Goal: Transaction & Acquisition: Purchase product/service

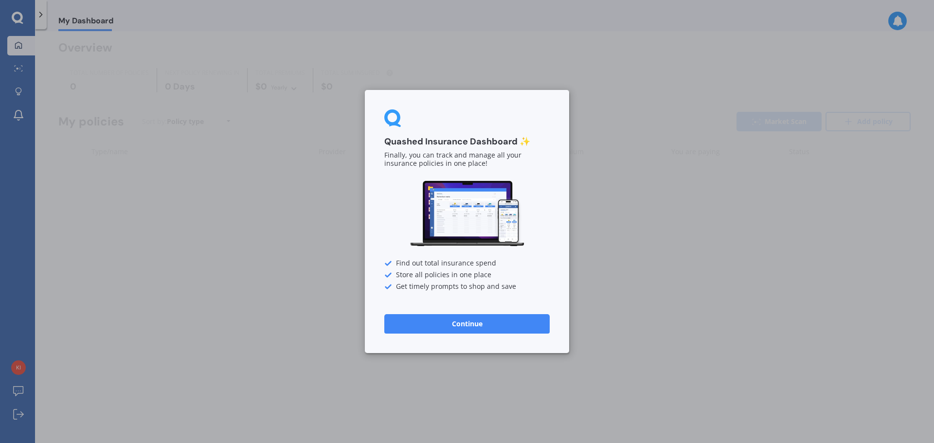
click at [483, 326] on button "Continue" at bounding box center [466, 323] width 165 height 19
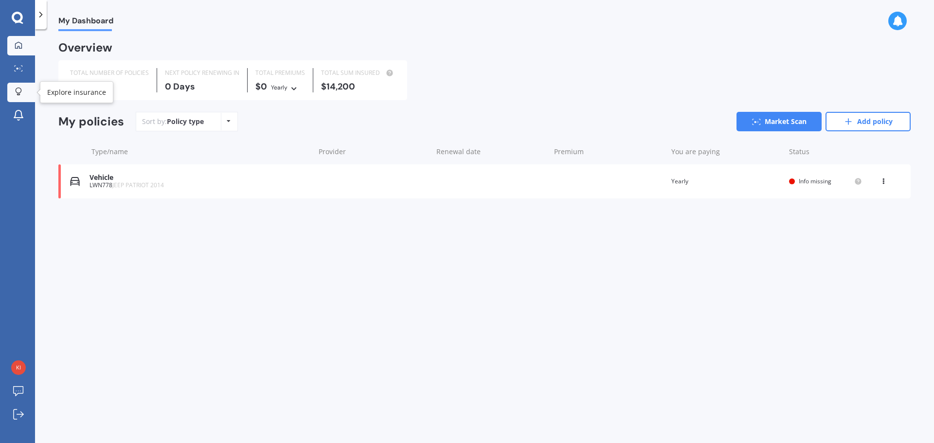
click at [16, 90] on icon at bounding box center [19, 91] width 6 height 6
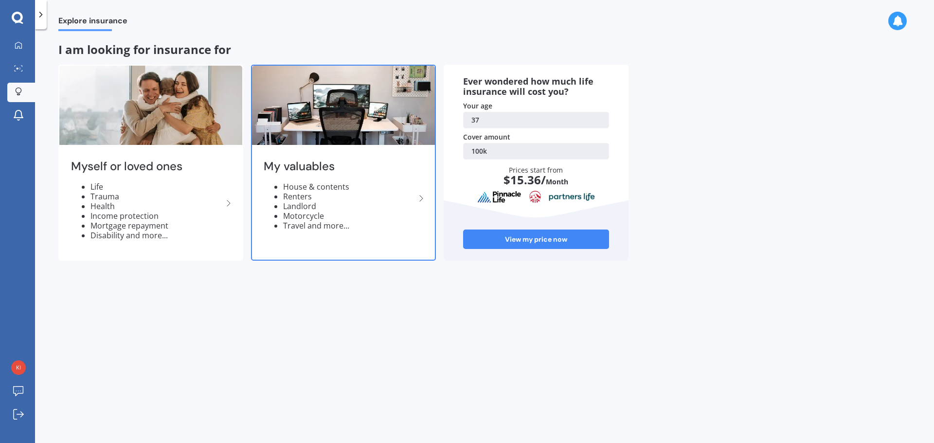
click at [335, 142] on img at bounding box center [343, 105] width 183 height 79
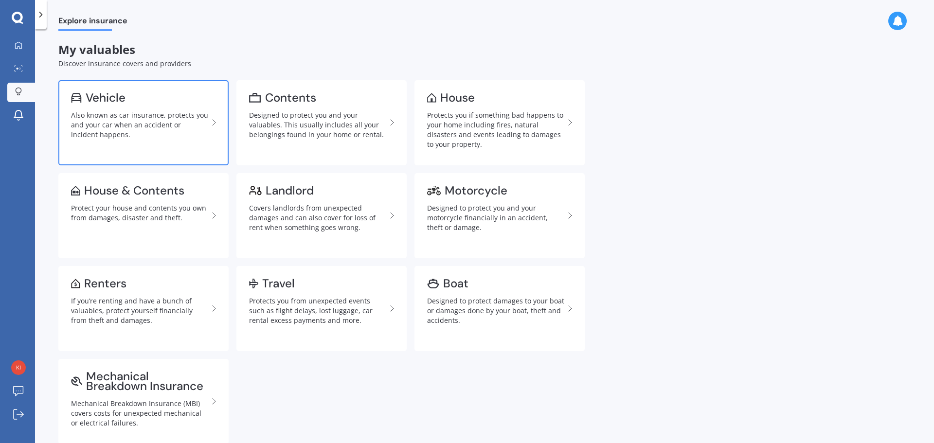
click at [166, 109] on link "Vehicle Also known as car insurance, protects you and your car when an accident…" at bounding box center [143, 122] width 170 height 85
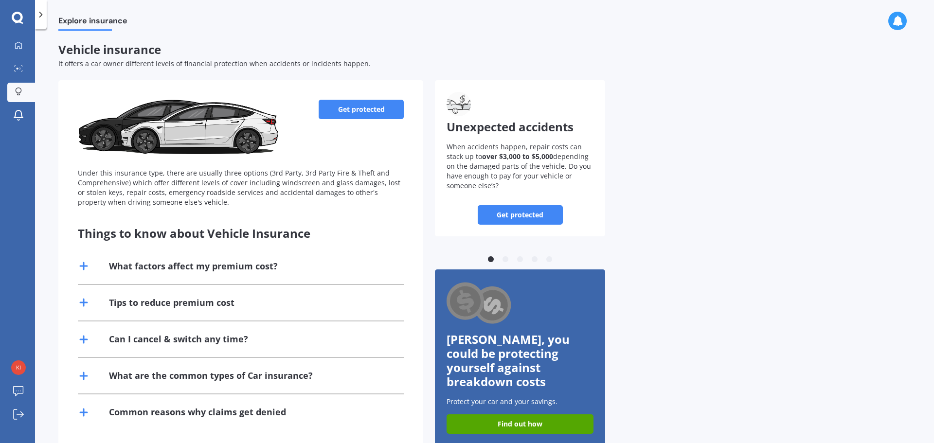
click at [240, 338] on div "Can I cancel & switch any time?" at bounding box center [178, 339] width 139 height 12
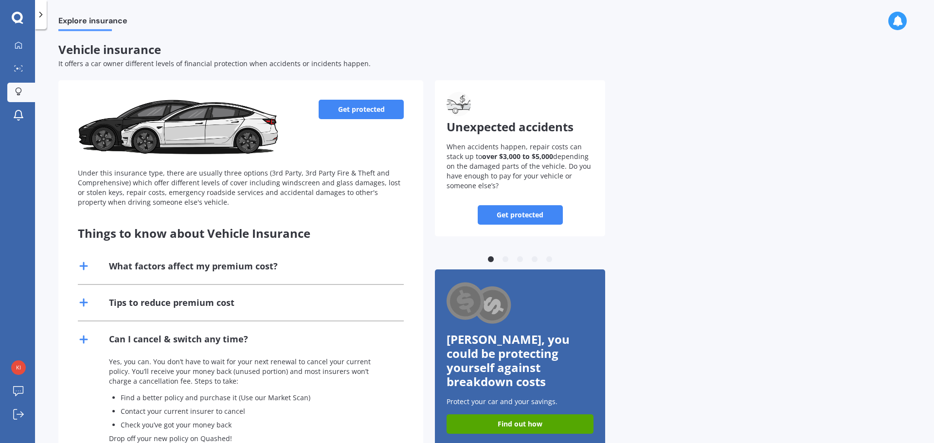
click at [240, 338] on div "Can I cancel & switch any time?" at bounding box center [178, 339] width 139 height 12
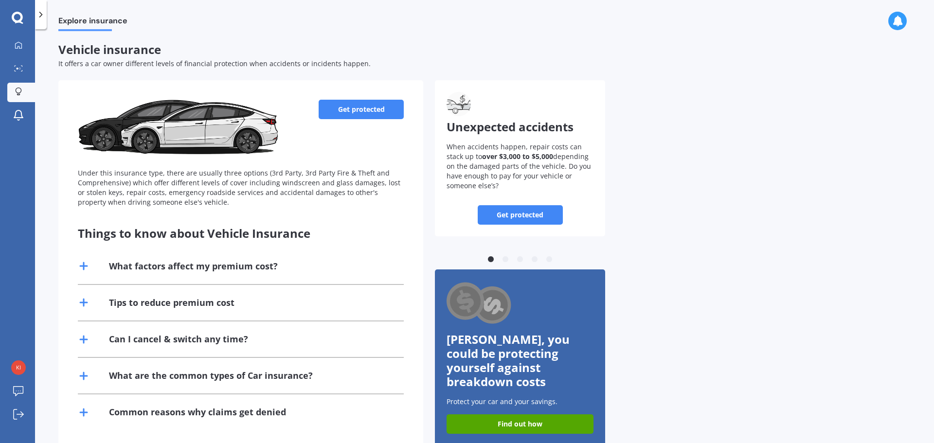
click at [350, 102] on link "Get protected" at bounding box center [361, 109] width 85 height 19
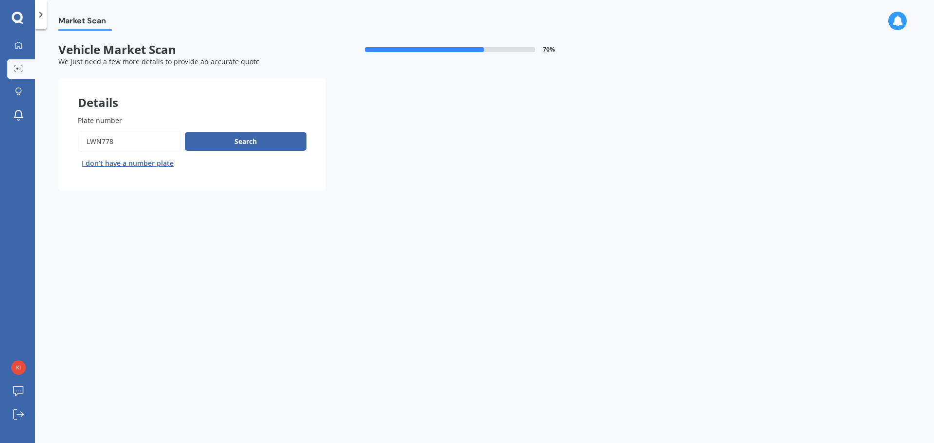
click at [124, 145] on input "Plate number" at bounding box center [129, 141] width 103 height 20
drag, startPoint x: 134, startPoint y: 141, endPoint x: 61, endPoint y: 141, distance: 72.9
click at [61, 141] on div "Plate number Search I don’t have a number plate" at bounding box center [191, 143] width 267 height 95
type input "MDG502"
click at [274, 147] on button "Search" at bounding box center [246, 141] width 122 height 18
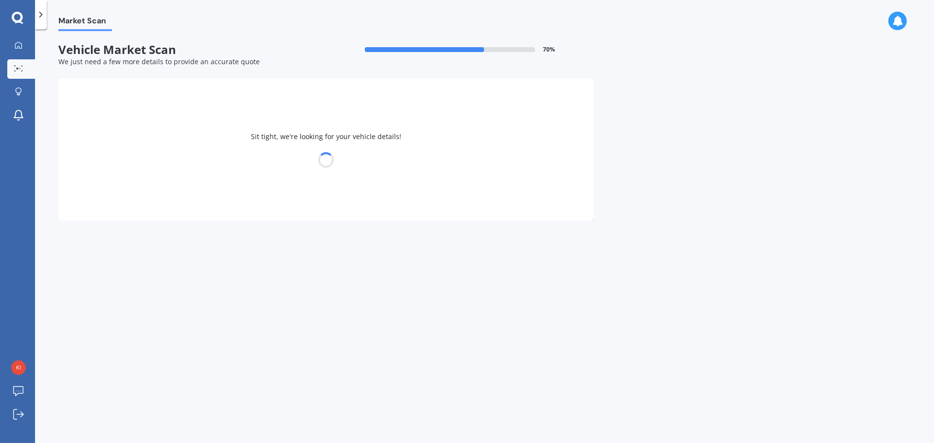
select select "MAZDA"
select select "DEMIO"
select select "14"
select select "07"
select select "1988"
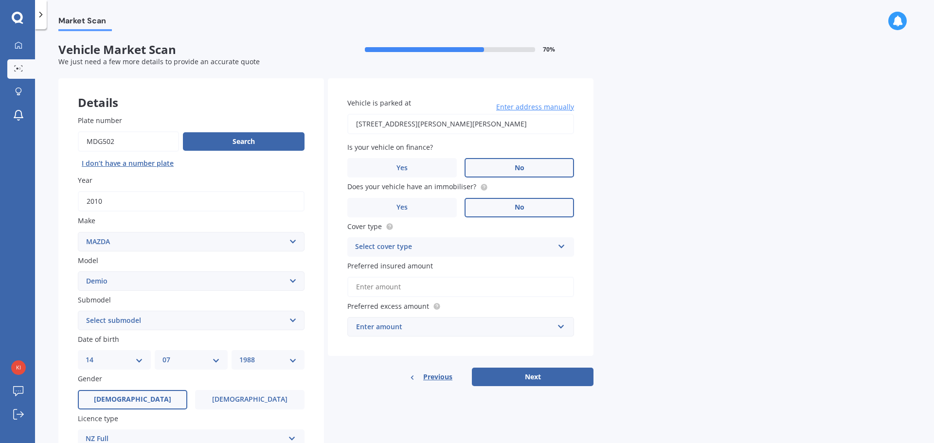
scroll to position [49, 0]
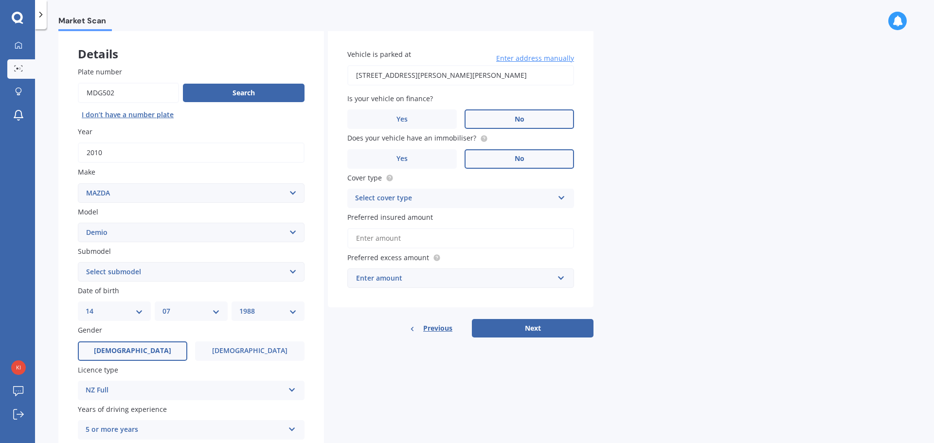
click at [166, 274] on select "Select submodel (All) Diesel Petrol XD Touring Turbo Diesel" at bounding box center [191, 271] width 227 height 19
select select "PETROL"
click at [78, 262] on select "Select submodel (All) Diesel Petrol XD Touring Turbo Diesel" at bounding box center [191, 271] width 227 height 19
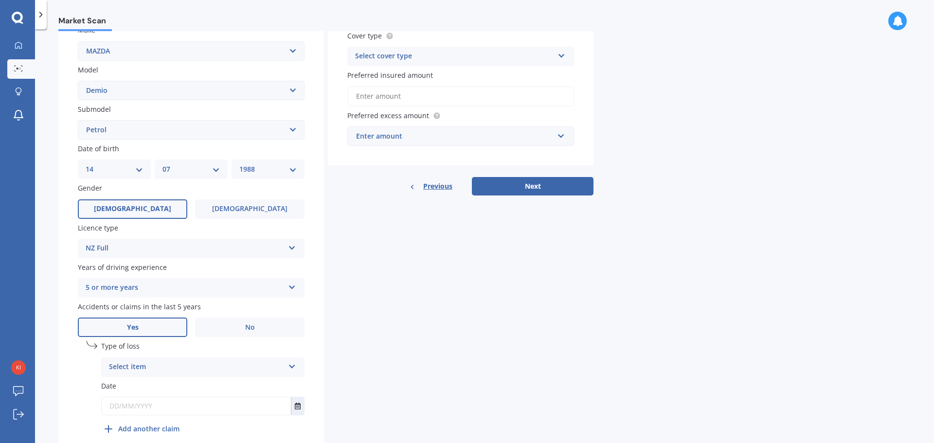
scroll to position [235, 0]
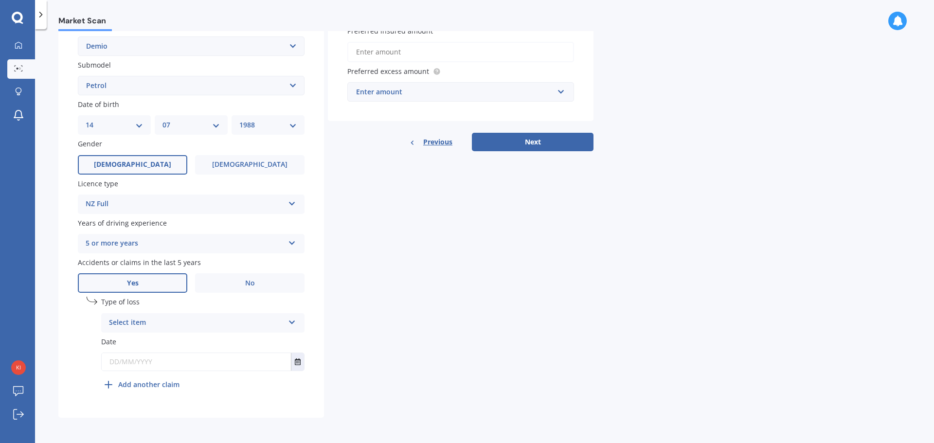
click at [118, 255] on div "Plate number Search I don’t have a number plate Year [DATE] Make Select make AC…" at bounding box center [191, 139] width 266 height 557
click at [122, 246] on div "5 or more years" at bounding box center [185, 244] width 198 height 12
click at [143, 322] on div "Select item" at bounding box center [196, 323] width 175 height 12
click at [154, 361] on span "Not at fault accident" at bounding box center [143, 358] width 69 height 9
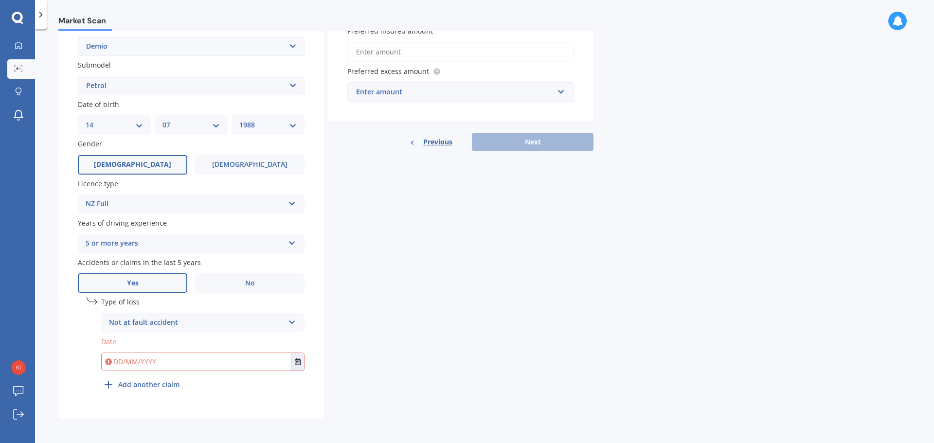
click at [155, 326] on div "Not at fault accident" at bounding box center [196, 323] width 175 height 12
click at [237, 285] on label "No" at bounding box center [249, 282] width 109 height 19
click at [0, 0] on input "No" at bounding box center [0, 0] width 0 height 0
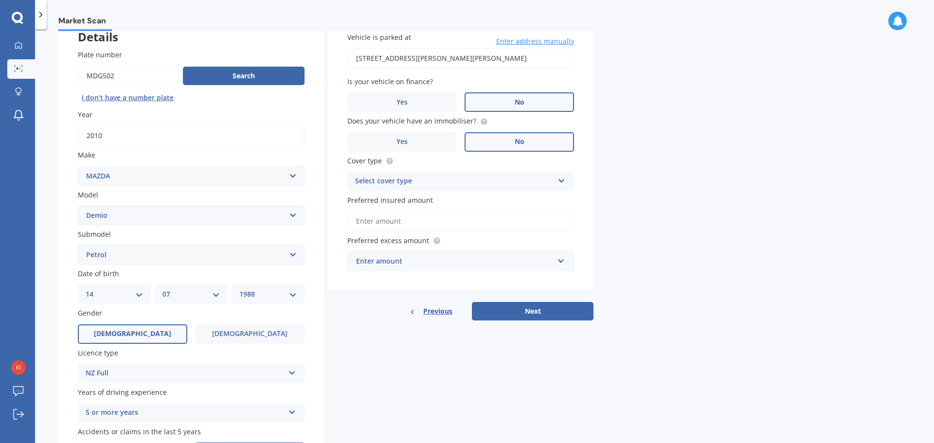
scroll to position [0, 0]
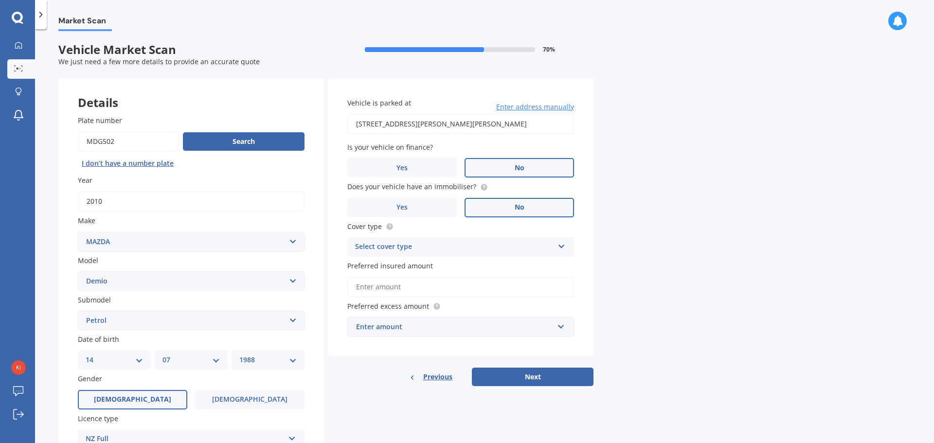
click at [405, 246] on div "Select cover type" at bounding box center [454, 247] width 198 height 12
click at [406, 263] on span "Comprehensive" at bounding box center [381, 265] width 52 height 9
click at [405, 287] on input "Preferred insured amount" at bounding box center [460, 287] width 227 height 20
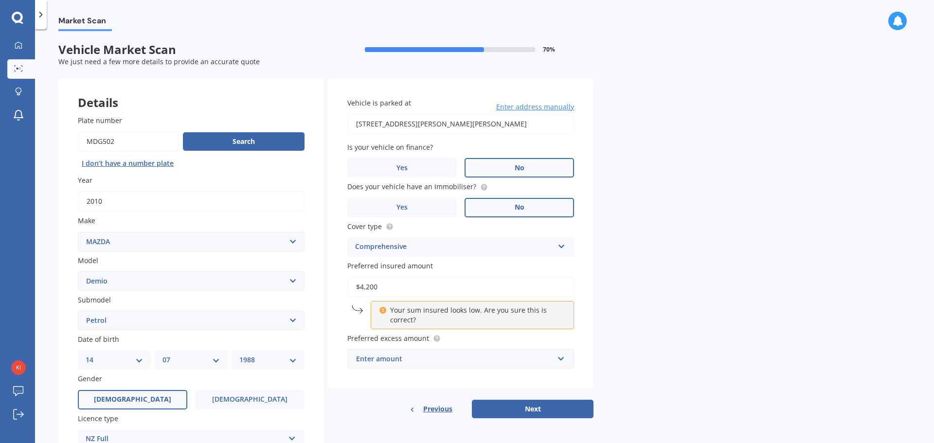
type input "$4,200"
click at [696, 299] on div "Market Scan Vehicle Market Scan 70 % We just need a few more details to provide…" at bounding box center [484, 238] width 899 height 414
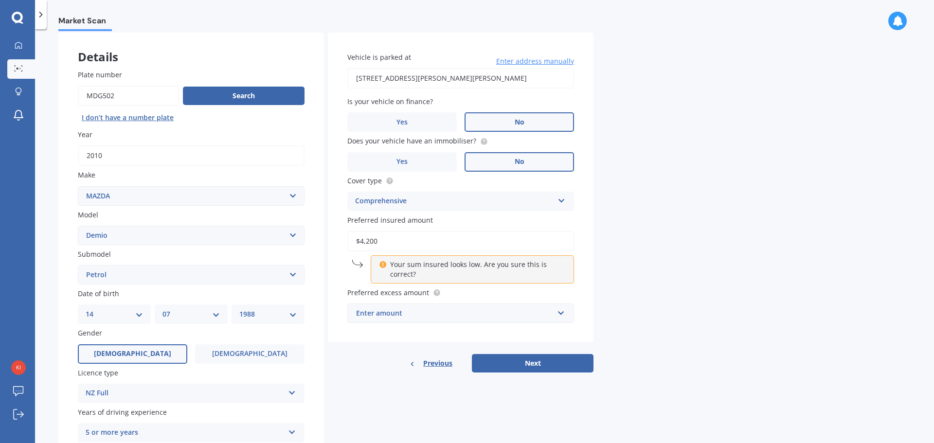
scroll to position [97, 0]
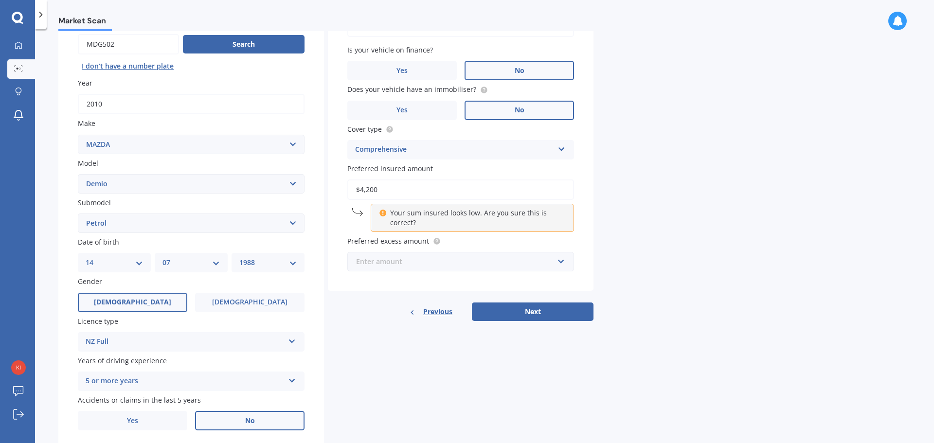
click at [405, 268] on input "text" at bounding box center [457, 261] width 218 height 18
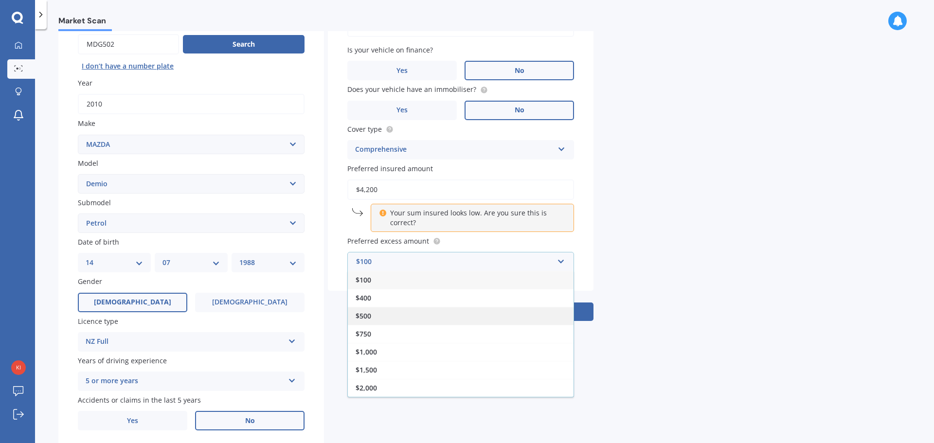
click at [376, 311] on div "$500" at bounding box center [461, 316] width 226 height 18
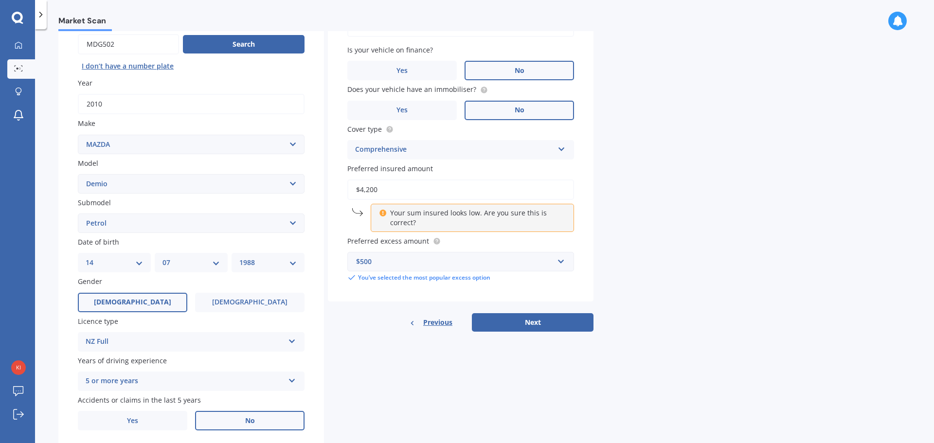
click at [683, 262] on div "Market Scan Vehicle Market Scan 70 % We just need a few more details to provide…" at bounding box center [484, 238] width 899 height 414
click at [529, 325] on button "Next" at bounding box center [533, 322] width 122 height 18
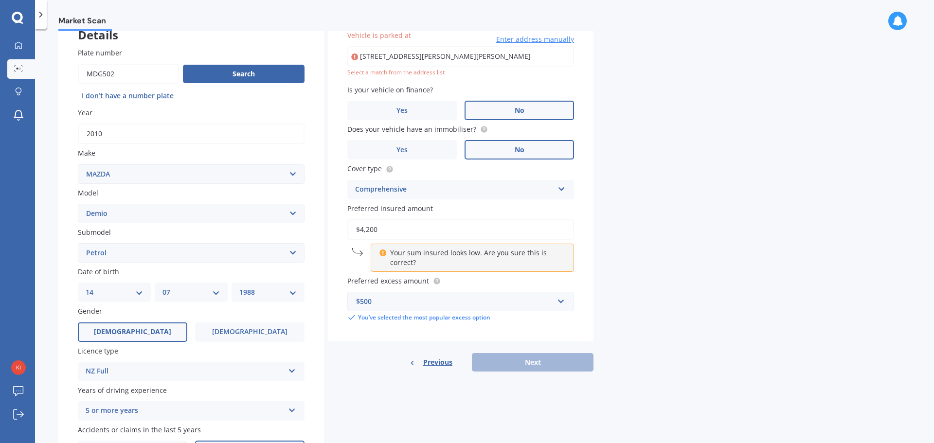
scroll to position [67, 0]
type input "[STREET_ADDRESS][PERSON_NAME][PERSON_NAME]"
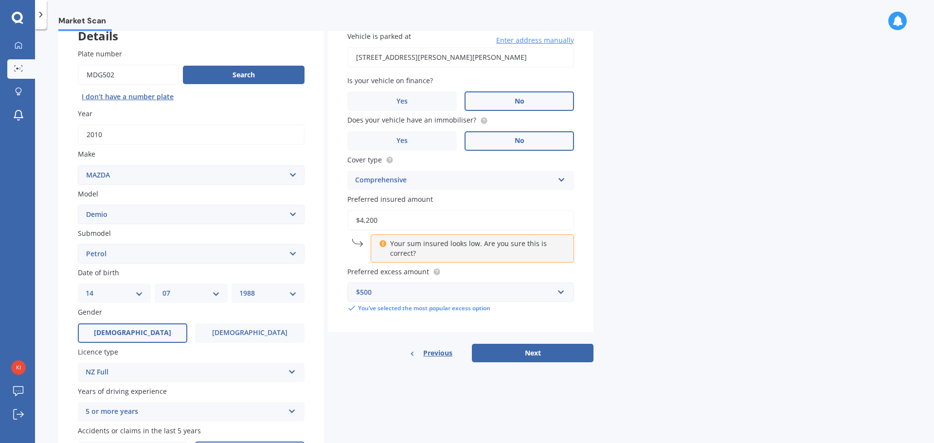
click at [535, 354] on button "Next" at bounding box center [533, 353] width 122 height 18
select select "14"
select select "07"
select select "1988"
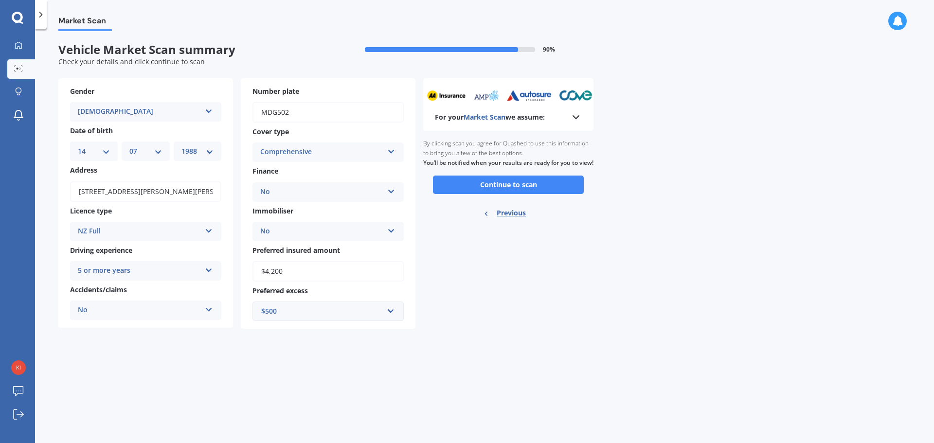
scroll to position [0, 0]
click at [515, 194] on button "Continue to scan" at bounding box center [508, 185] width 151 height 18
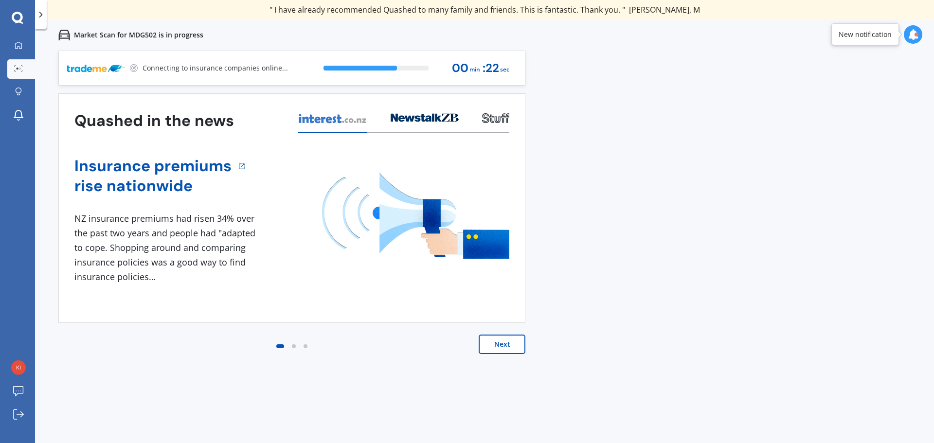
click at [505, 347] on button "Next" at bounding box center [501, 344] width 47 height 19
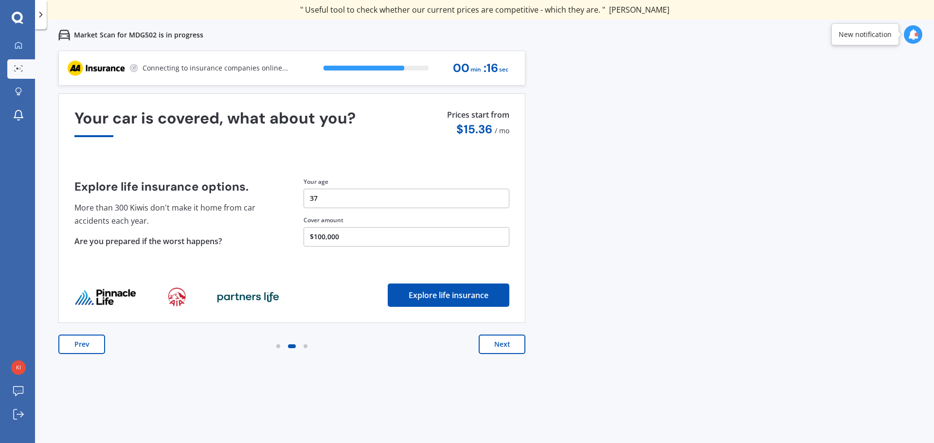
click at [503, 347] on button "Next" at bounding box center [501, 344] width 47 height 19
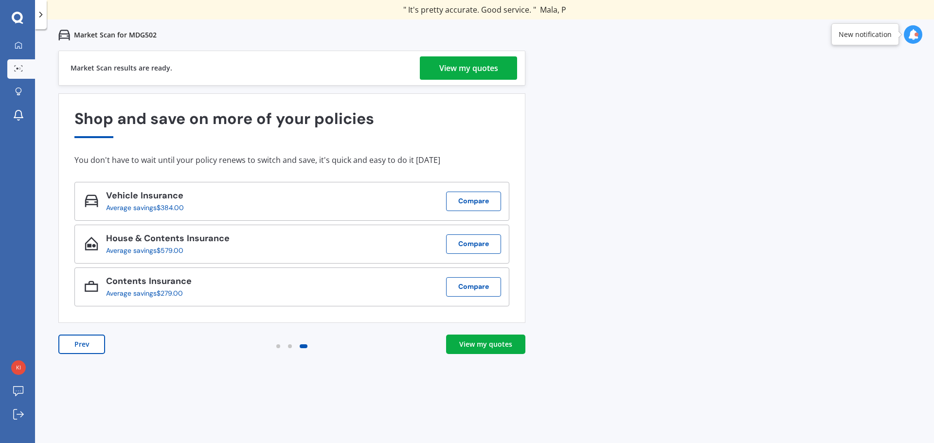
click at [465, 73] on div "View my quotes" at bounding box center [468, 67] width 59 height 23
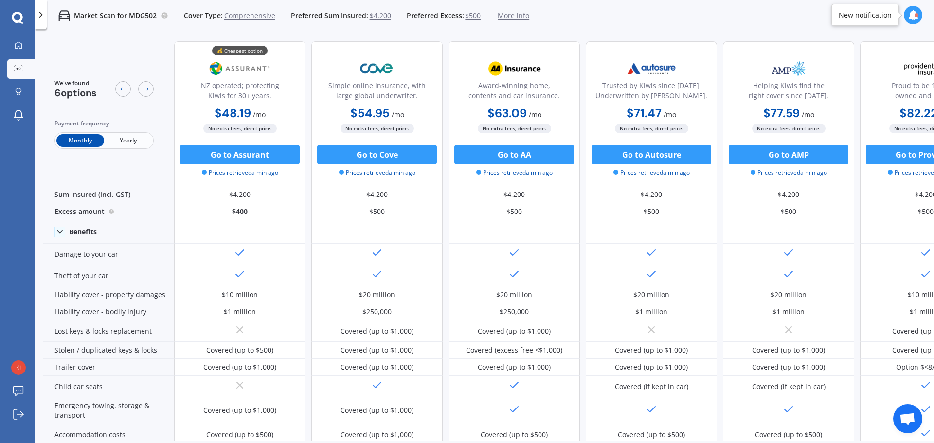
click at [912, 15] on icon at bounding box center [912, 15] width 11 height 11
click at [132, 142] on span "Yearly" at bounding box center [128, 140] width 48 height 13
